Goal: Information Seeking & Learning: Learn about a topic

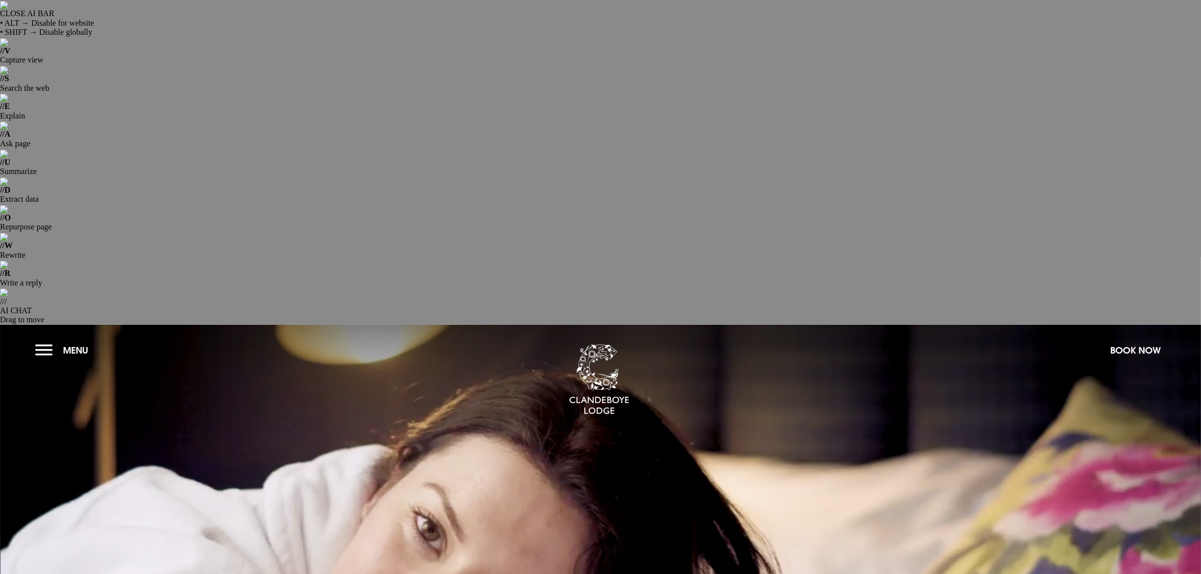
click at [45, 339] on button "Menu" at bounding box center [64, 350] width 58 height 22
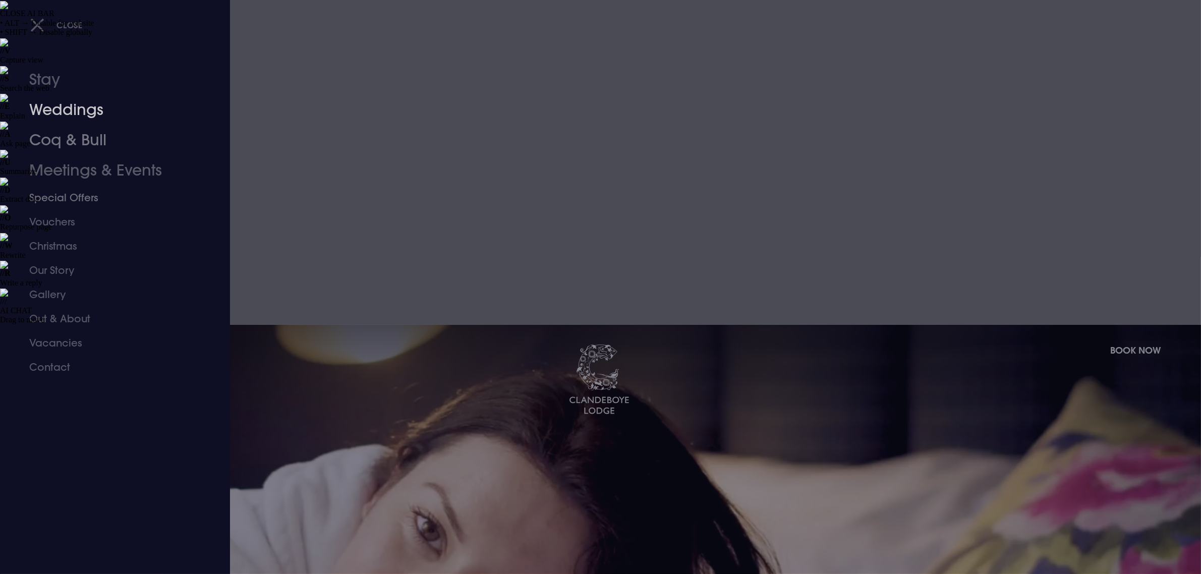
drag, startPoint x: 55, startPoint y: 111, endPoint x: 197, endPoint y: 193, distance: 163.1
click at [55, 111] on link "Weddings" at bounding box center [108, 110] width 159 height 30
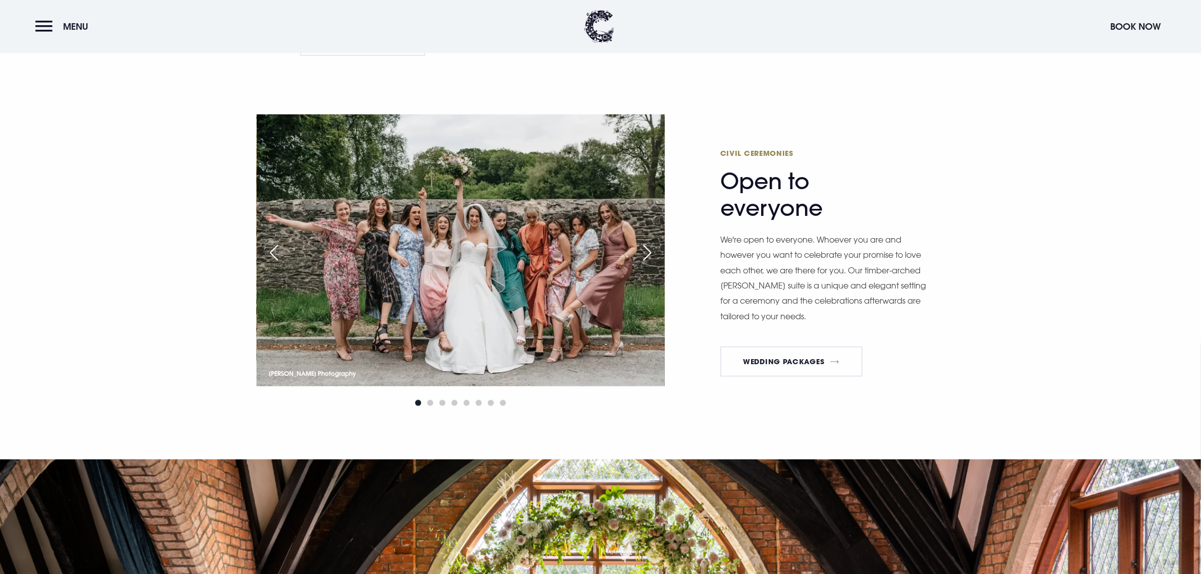
scroll to position [1261, 0]
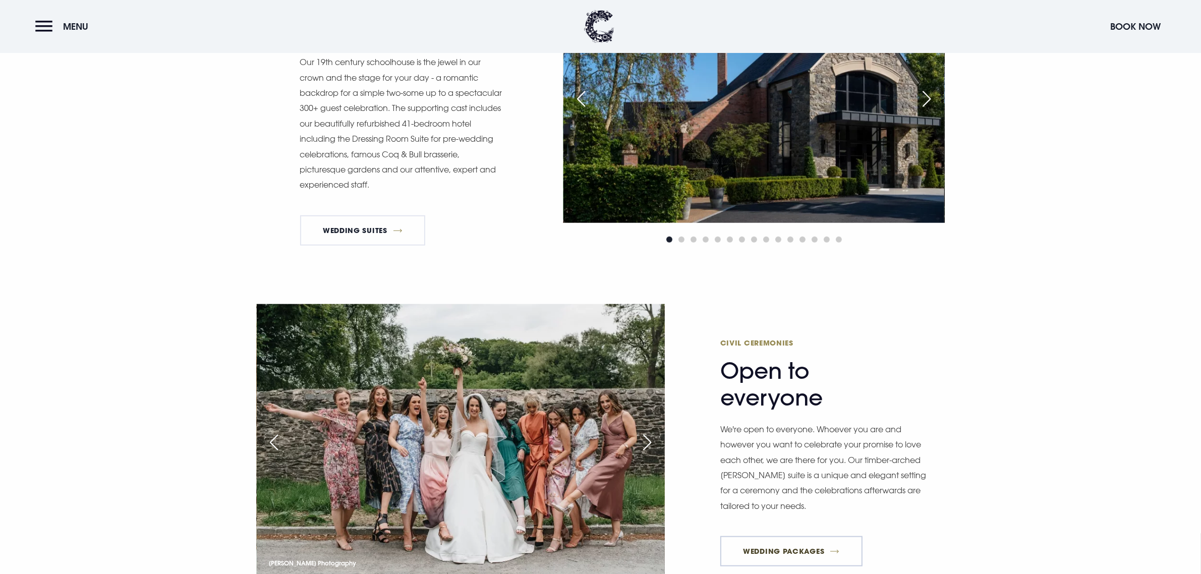
click at [785, 536] on link "Wedding Packages" at bounding box center [791, 551] width 142 height 30
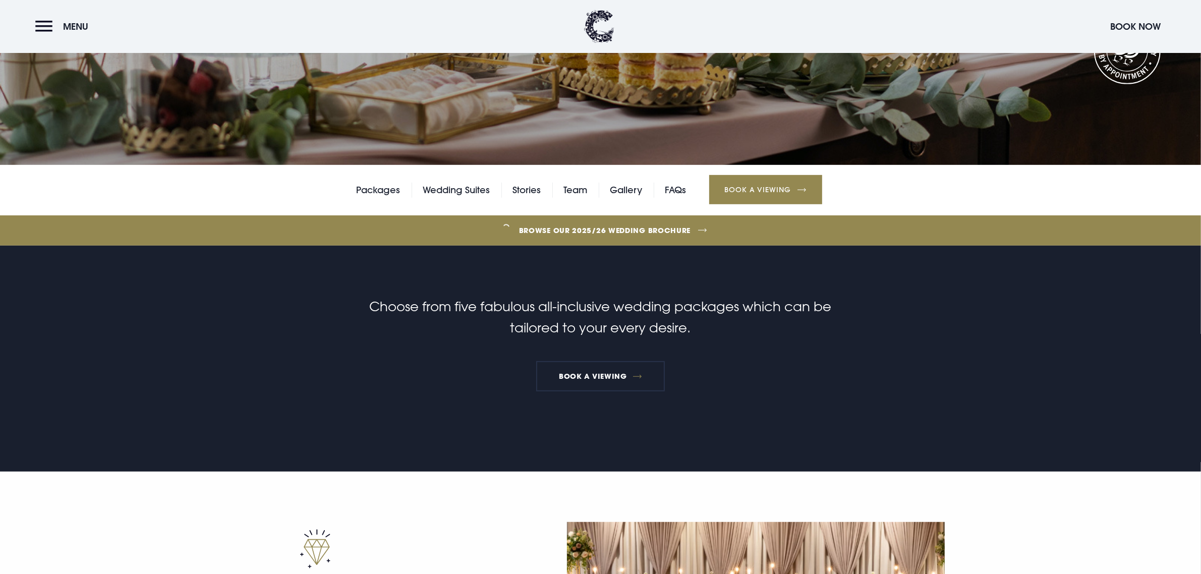
scroll to position [630, 0]
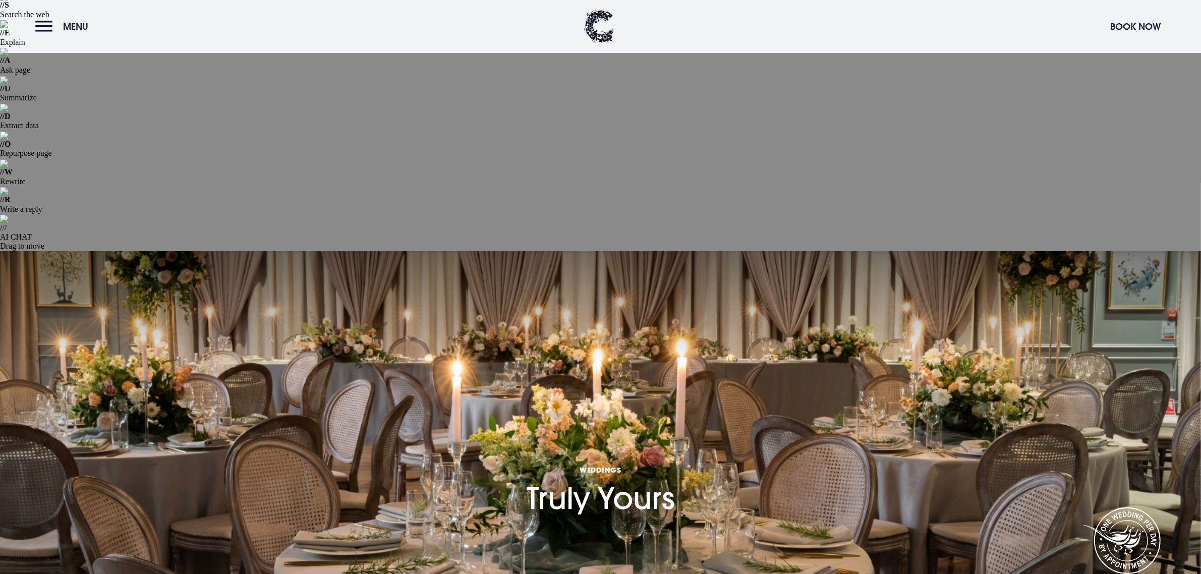
scroll to position [11, 0]
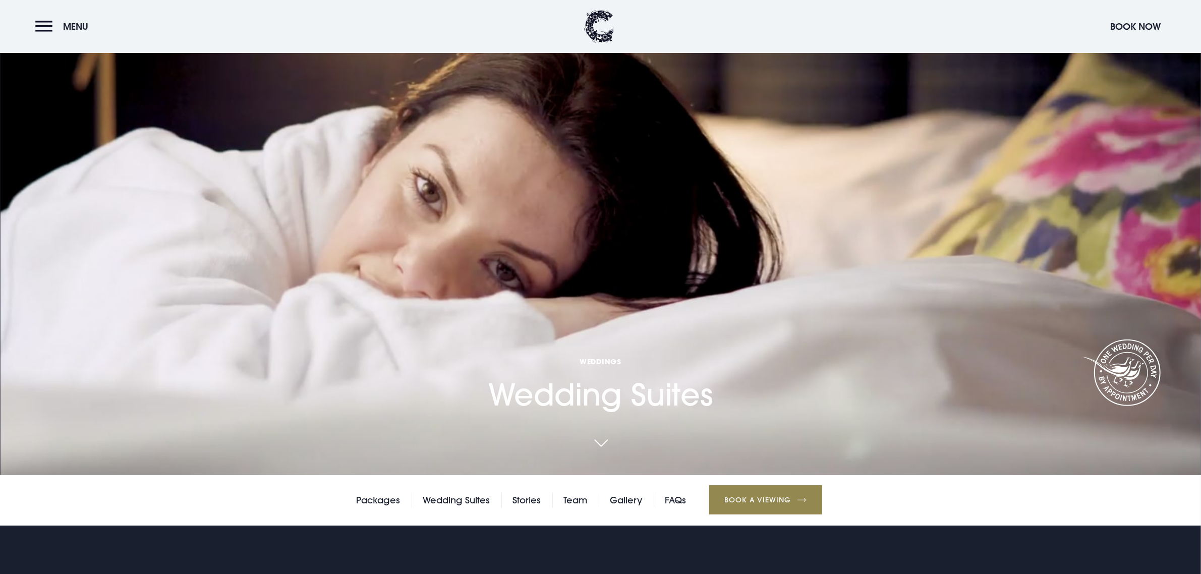
scroll to position [441, 0]
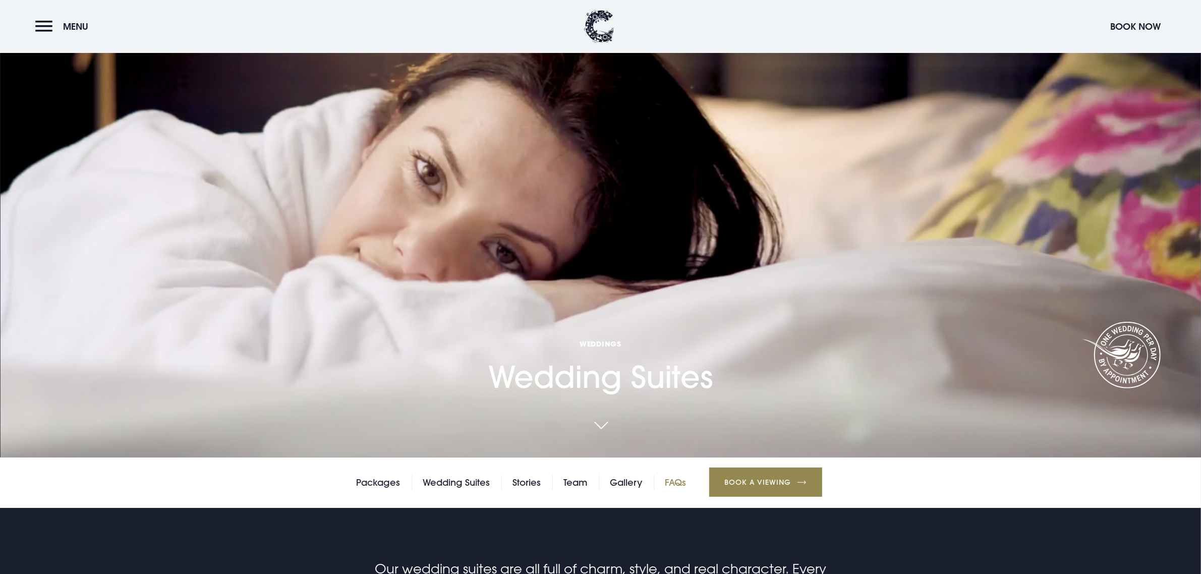
click at [672, 475] on link "FAQs" at bounding box center [675, 482] width 21 height 15
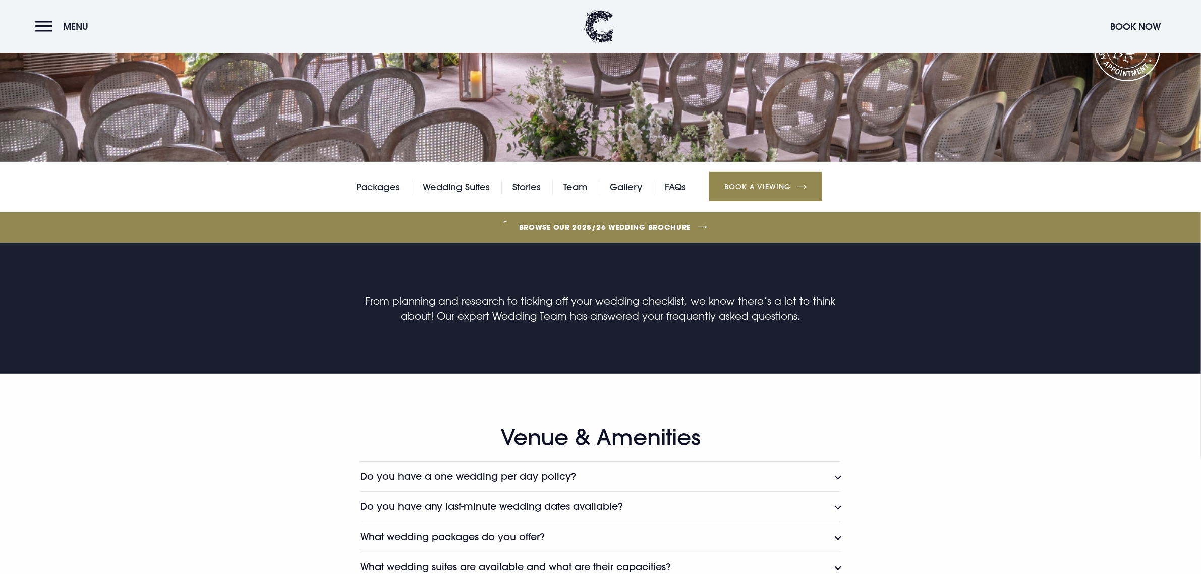
scroll to position [567, 0]
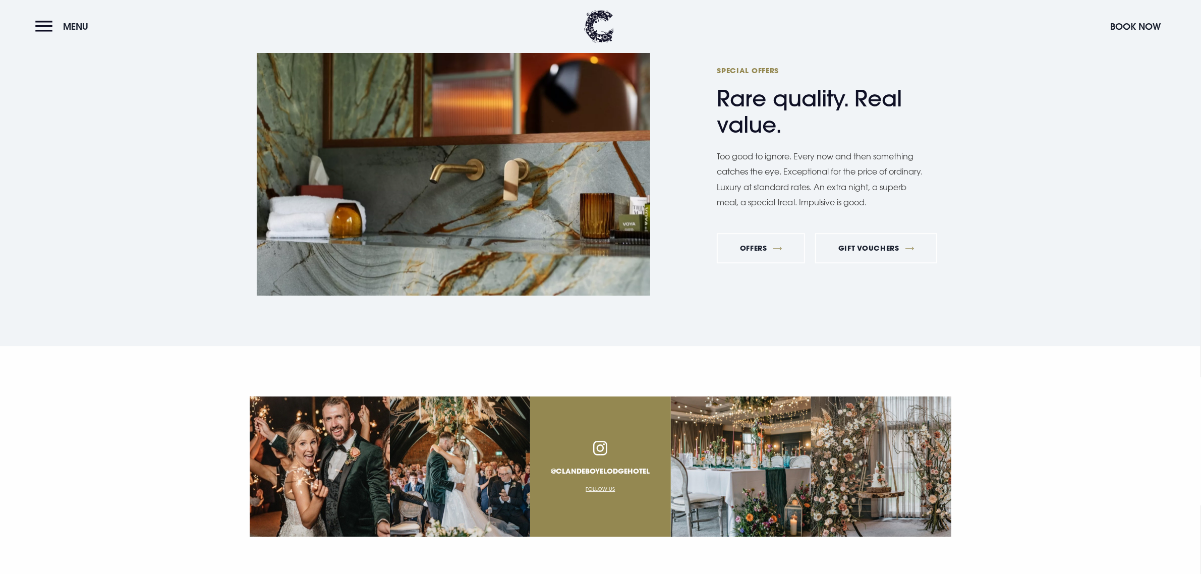
scroll to position [3852, 0]
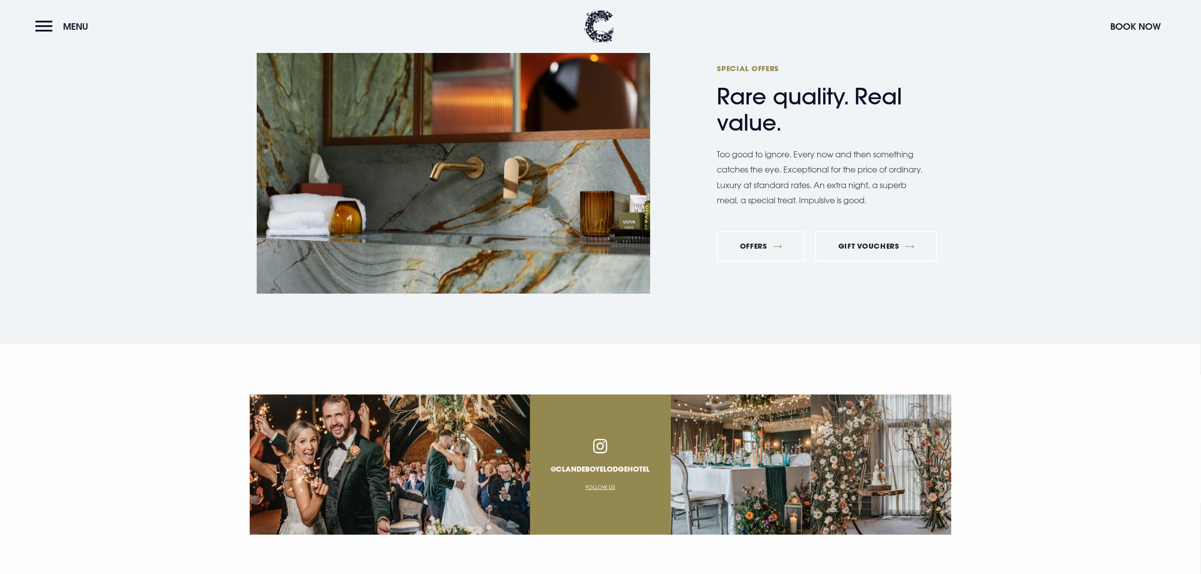
drag, startPoint x: 437, startPoint y: 281, endPoint x: 391, endPoint y: 441, distance: 166.8
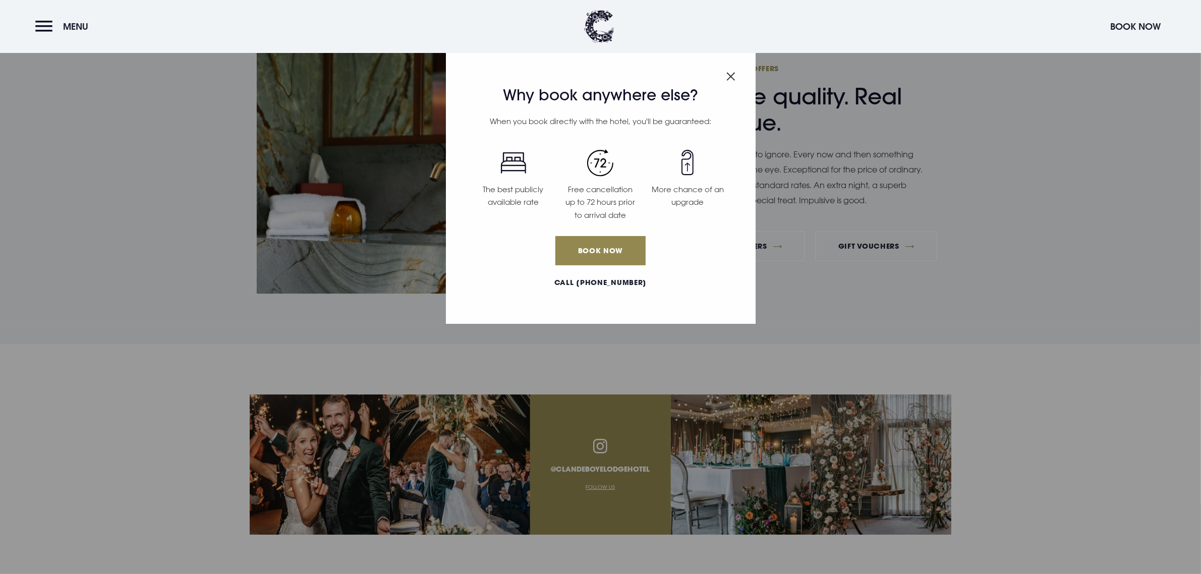
click at [729, 77] on img "Close modal" at bounding box center [730, 76] width 9 height 9
